Goal: Communication & Community: Answer question/provide support

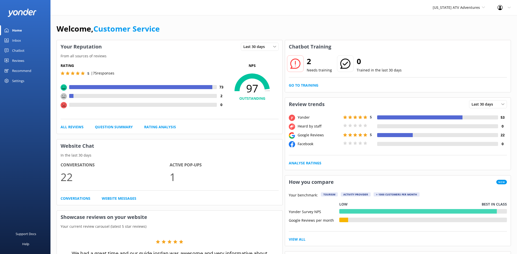
click at [19, 62] on div "Reviews" at bounding box center [18, 61] width 12 height 10
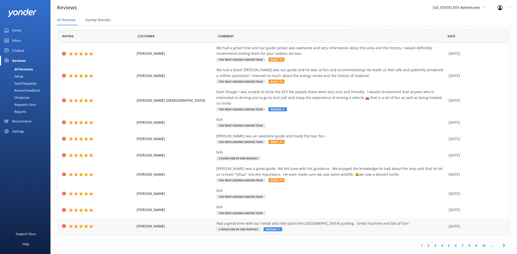
scroll to position [5, 0]
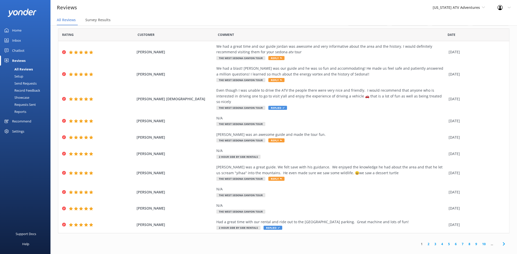
click at [430, 242] on link "2" at bounding box center [428, 244] width 7 height 5
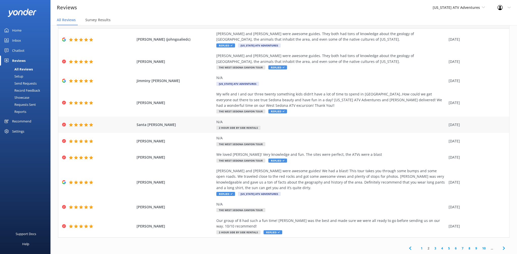
scroll to position [28, 0]
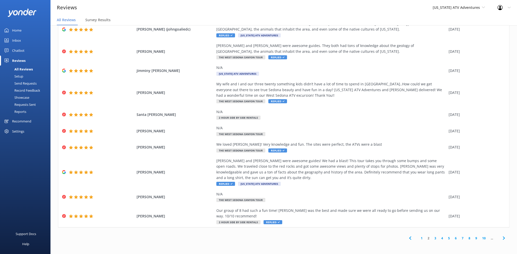
click at [423, 240] on link "1" at bounding box center [421, 238] width 7 height 5
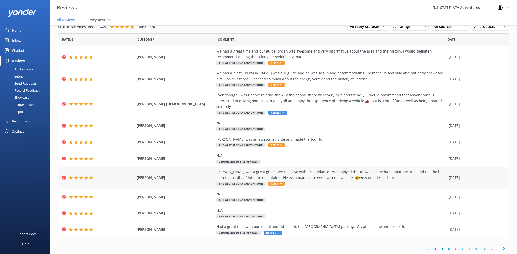
click at [296, 181] on div "[PERSON_NAME] [PERSON_NAME] was a great guide. We felt save with his guidance. …" at bounding box center [283, 178] width 451 height 22
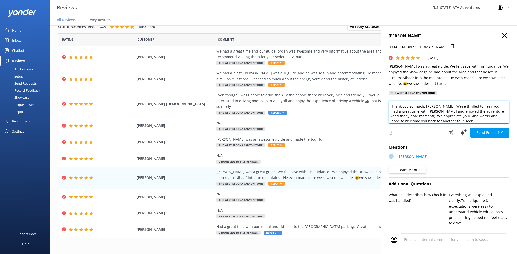
click at [458, 123] on textarea "Thank you so much, [PERSON_NAME]! We’re thrilled to hear you had a great time w…" at bounding box center [449, 112] width 121 height 23
type textarea "Thank you so much, [PERSON_NAME]! We’re thrilled to hear you had a great time w…"
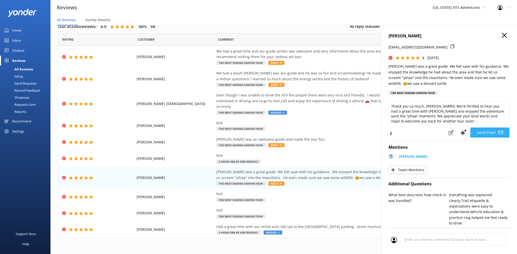
click at [482, 135] on button "Send Email" at bounding box center [489, 133] width 39 height 10
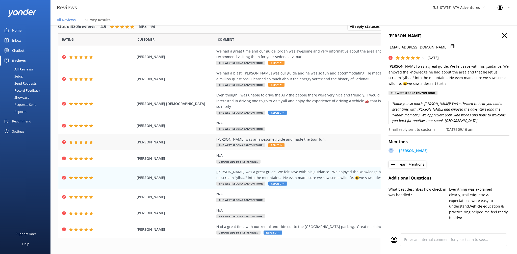
click at [281, 143] on span "Reply" at bounding box center [276, 145] width 16 height 4
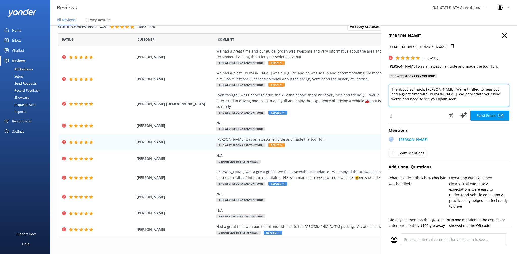
click at [421, 99] on textarea "Thank you so much, [PERSON_NAME]! We're thrilled to hear you had a great time w…" at bounding box center [449, 95] width 121 height 23
type textarea "Thank you so much, [PERSON_NAME]! We're thrilled to hear you had a great time w…"
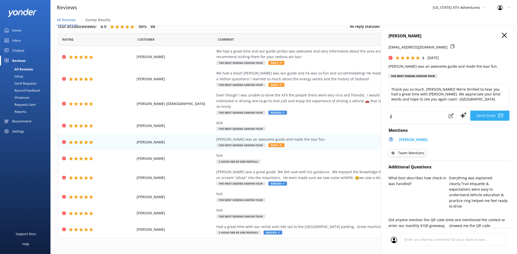
click at [495, 112] on button "Send Email" at bounding box center [489, 116] width 39 height 10
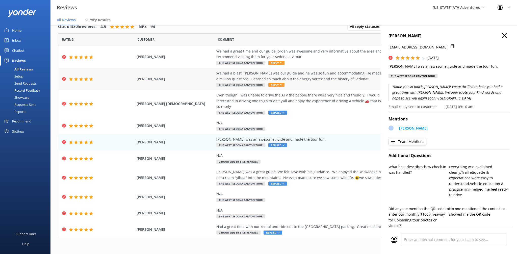
click at [276, 87] on span "Reply" at bounding box center [276, 85] width 16 height 4
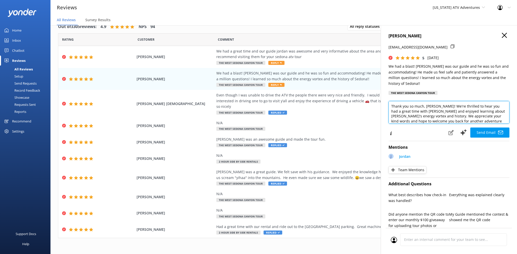
click at [455, 121] on textarea "Thank you so much, [PERSON_NAME]! We're thrilled to hear you had a great time w…" at bounding box center [449, 112] width 121 height 23
type textarea "Thank you so much, [PERSON_NAME]! We're thrilled to hear you had a great time w…"
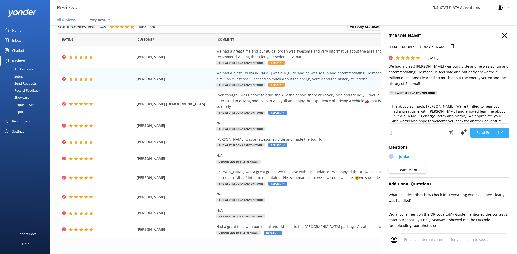
click at [492, 135] on button "Send Email" at bounding box center [489, 133] width 39 height 10
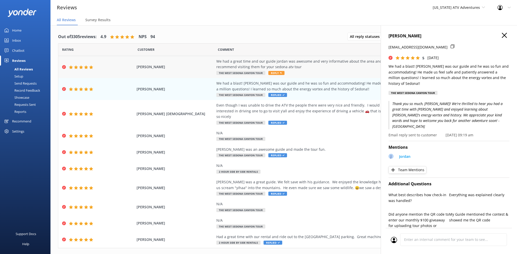
click at [283, 74] on div "We had a great time and our guide jordan was awesome and very informative about…" at bounding box center [331, 67] width 230 height 17
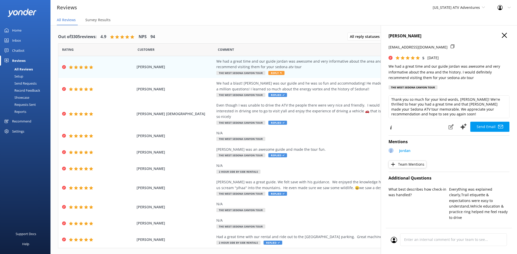
scroll to position [3, 0]
click at [466, 115] on textarea "Thank you so much for your kind words, [PERSON_NAME]! We're thrilled to hear yo…" at bounding box center [449, 106] width 121 height 23
type textarea "Thank you so much for your kind words, [PERSON_NAME]! We're thrilled to hear yo…"
click at [479, 132] on div "[PERSON_NAME] [EMAIL_ADDRESS][DOMAIN_NAME] 5 [DATE] We had a great time and our…" at bounding box center [449, 152] width 136 height 254
click at [486, 131] on button "Send Email" at bounding box center [489, 127] width 39 height 10
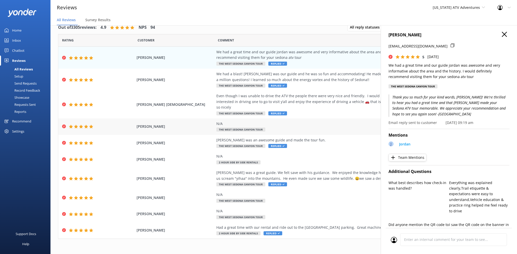
scroll to position [10, 0]
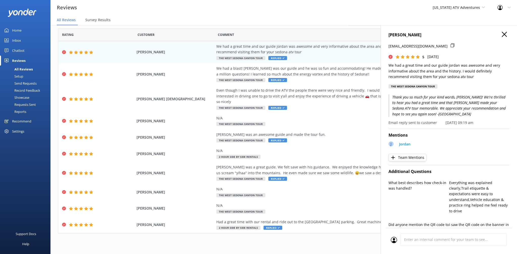
drag, startPoint x: 505, startPoint y: 34, endPoint x: 477, endPoint y: 17, distance: 32.2
click at [505, 34] on use "button" at bounding box center [504, 34] width 5 height 5
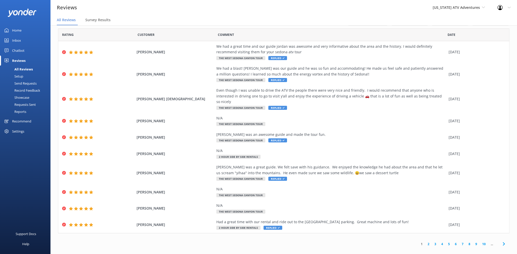
click at [472, 2] on div "[US_STATE] ATV Adventures Sedona Off-Road Center [US_STATE] Safari Jeep Tours […" at bounding box center [459, 7] width 65 height 15
click at [460, 24] on link "[GEOGRAPHIC_DATA]" at bounding box center [452, 21] width 51 height 12
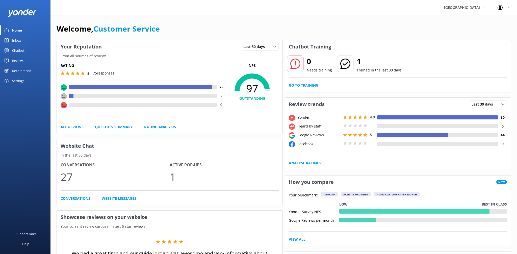
click at [19, 59] on div "Reviews" at bounding box center [18, 61] width 12 height 10
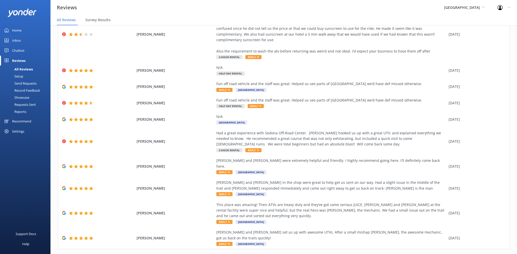
scroll to position [10, 0]
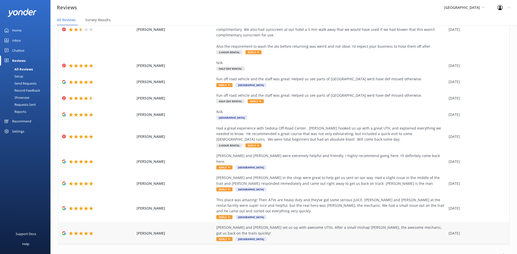
click at [255, 225] on div "[PERSON_NAME] and [PERSON_NAME] set us up with awesome UTVs. After a small mish…" at bounding box center [331, 233] width 230 height 17
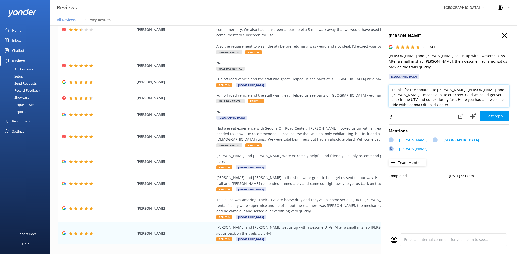
click at [500, 96] on textarea "Thanks for the shoutout to [PERSON_NAME], [PERSON_NAME], and [PERSON_NAME]—mean…" at bounding box center [449, 96] width 121 height 23
type textarea "Thanks for the shoutout to [PERSON_NAME], [PERSON_NAME], and [PERSON_NAME]—mean…"
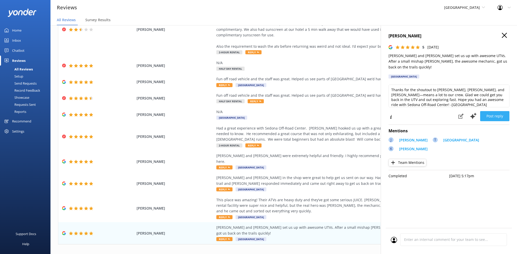
click at [493, 111] on button "Post reply" at bounding box center [494, 116] width 29 height 10
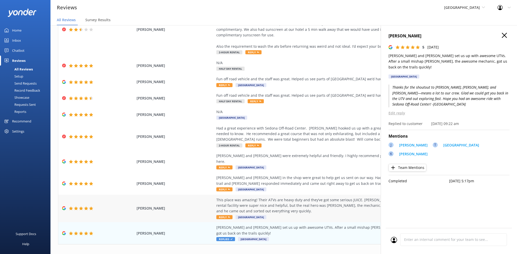
click at [196, 195] on div "[PERSON_NAME] This place was amazing! Their ATVs are heavy duty and they’ve got…" at bounding box center [283, 209] width 451 height 28
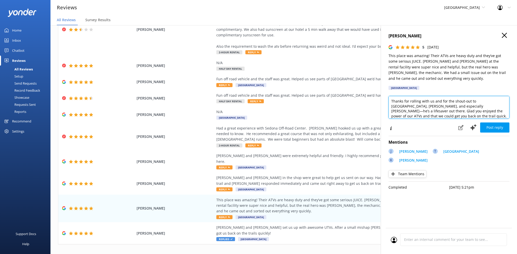
click at [496, 110] on textarea "Thanks for rolling with us and for the shout-out to [GEOGRAPHIC_DATA], [PERSON_…" at bounding box center [449, 107] width 121 height 23
type textarea "Thanks for rolling with us and for the shout-out to [GEOGRAPHIC_DATA], [PERSON_…"
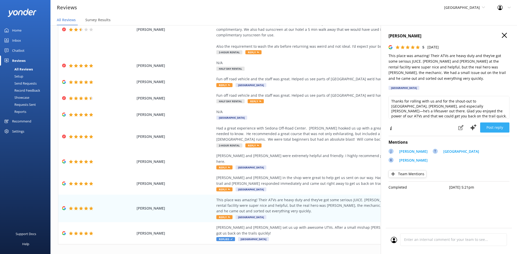
click at [498, 122] on button "Post reply" at bounding box center [494, 127] width 29 height 10
